Goal: Transaction & Acquisition: Purchase product/service

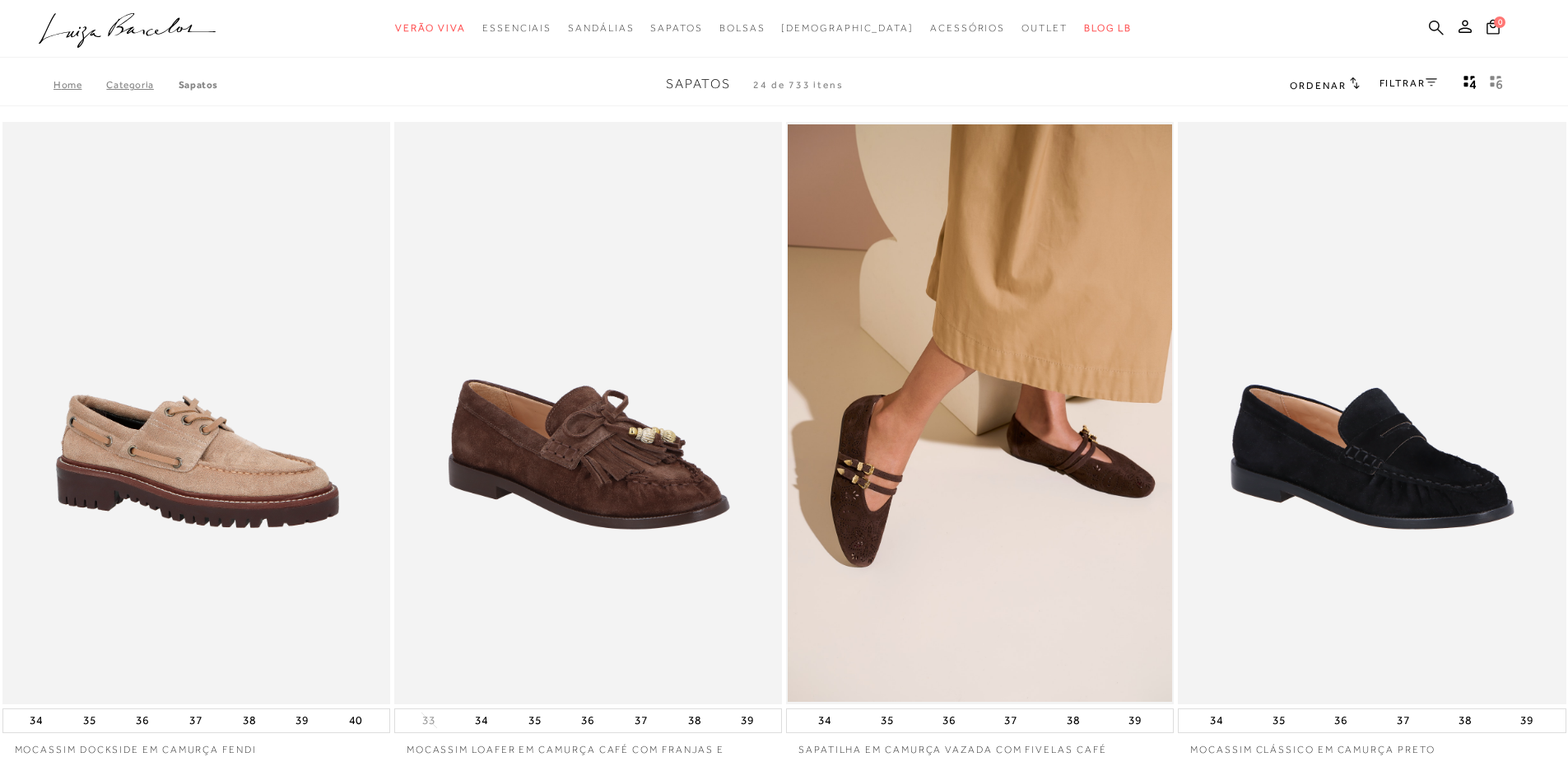
click at [1432, 25] on icon at bounding box center [1436, 28] width 15 height 16
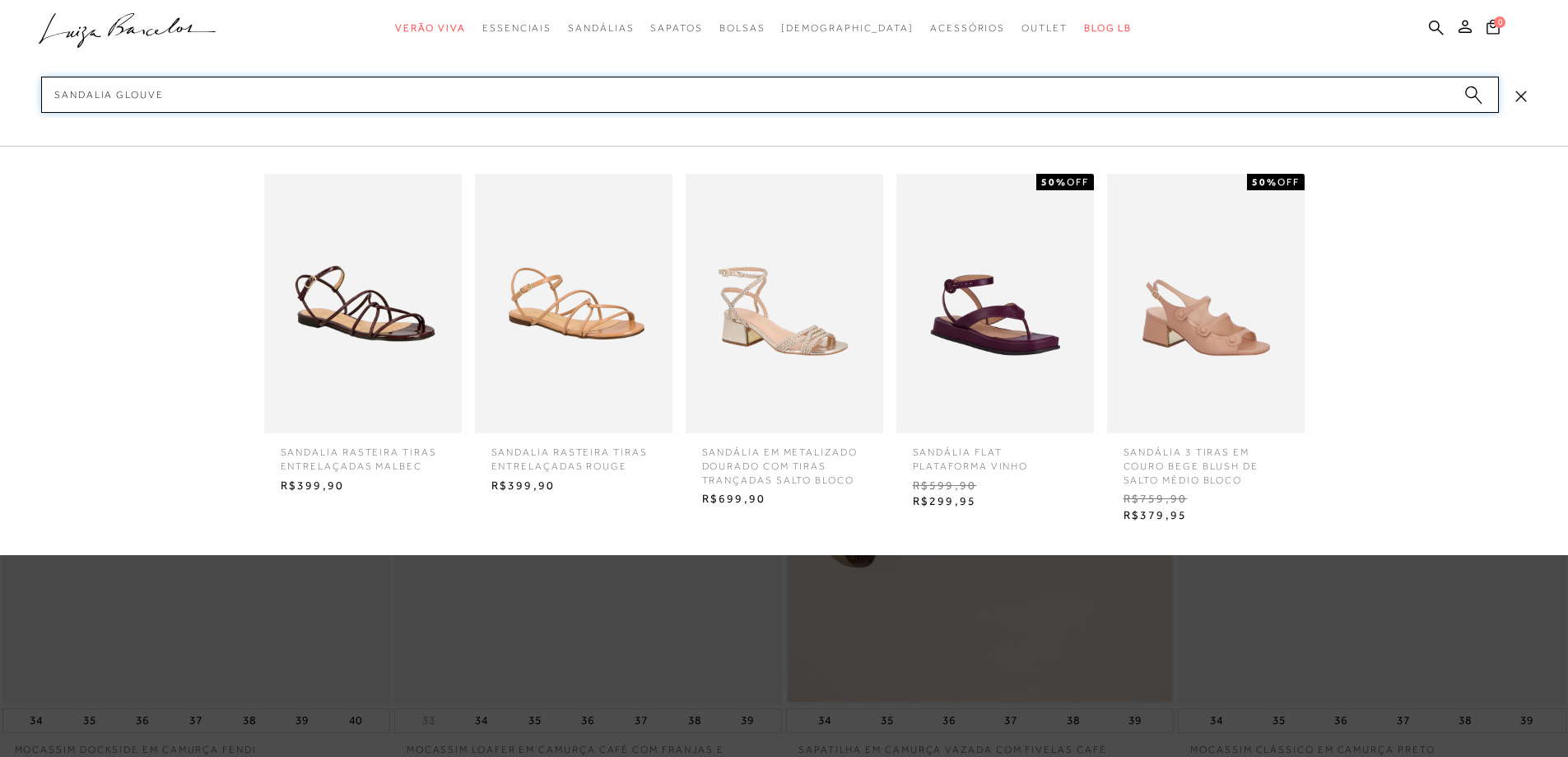
type input "sandalia glouver"
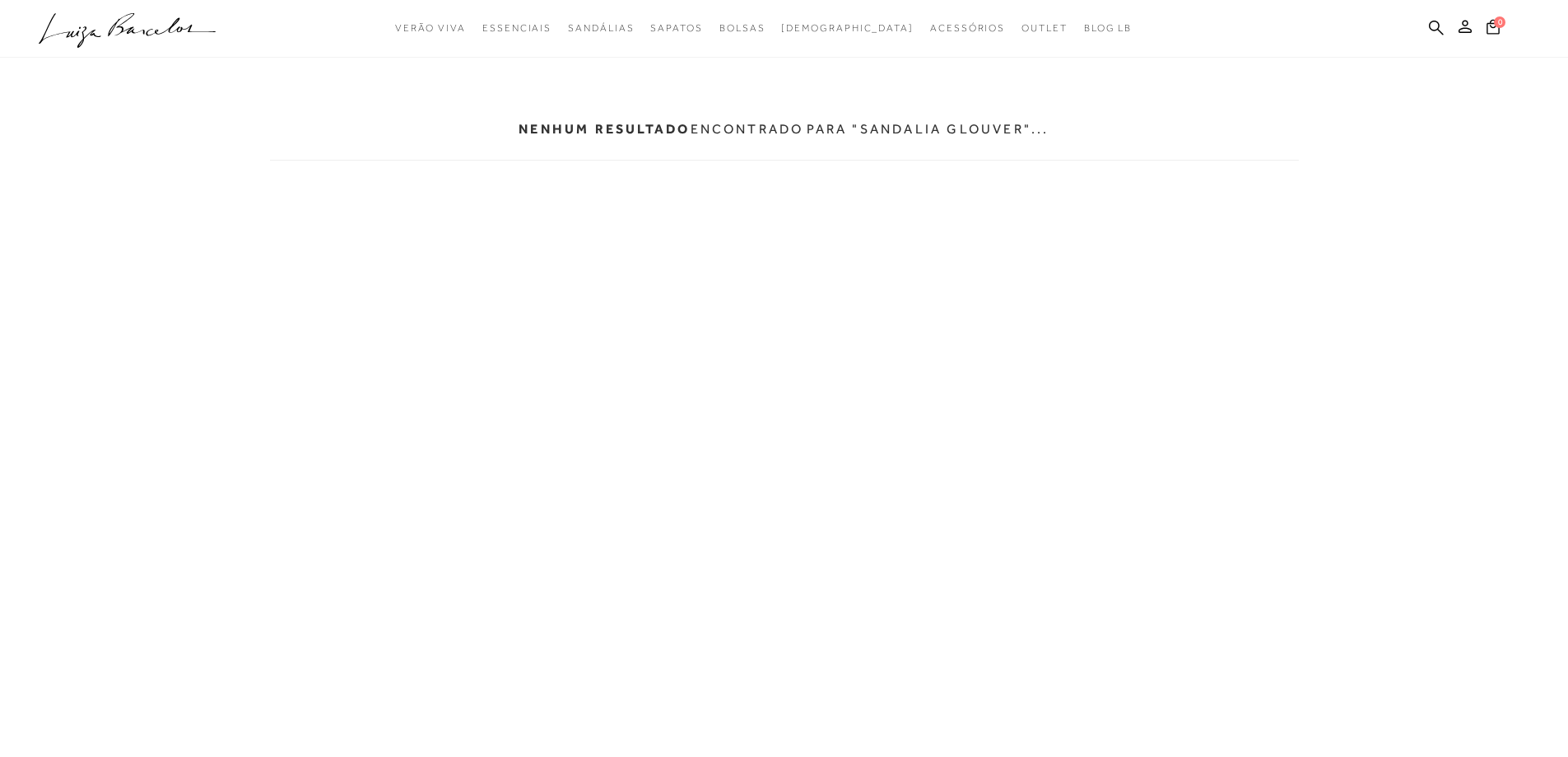
click at [1428, 22] on ul ".a{fill-rule:evenodd;} Verão Viva Em alta Modelo Essenciais" at bounding box center [771, 29] width 1466 height 30
click at [1435, 25] on icon at bounding box center [1436, 28] width 15 height 16
